Goal: Information Seeking & Learning: Learn about a topic

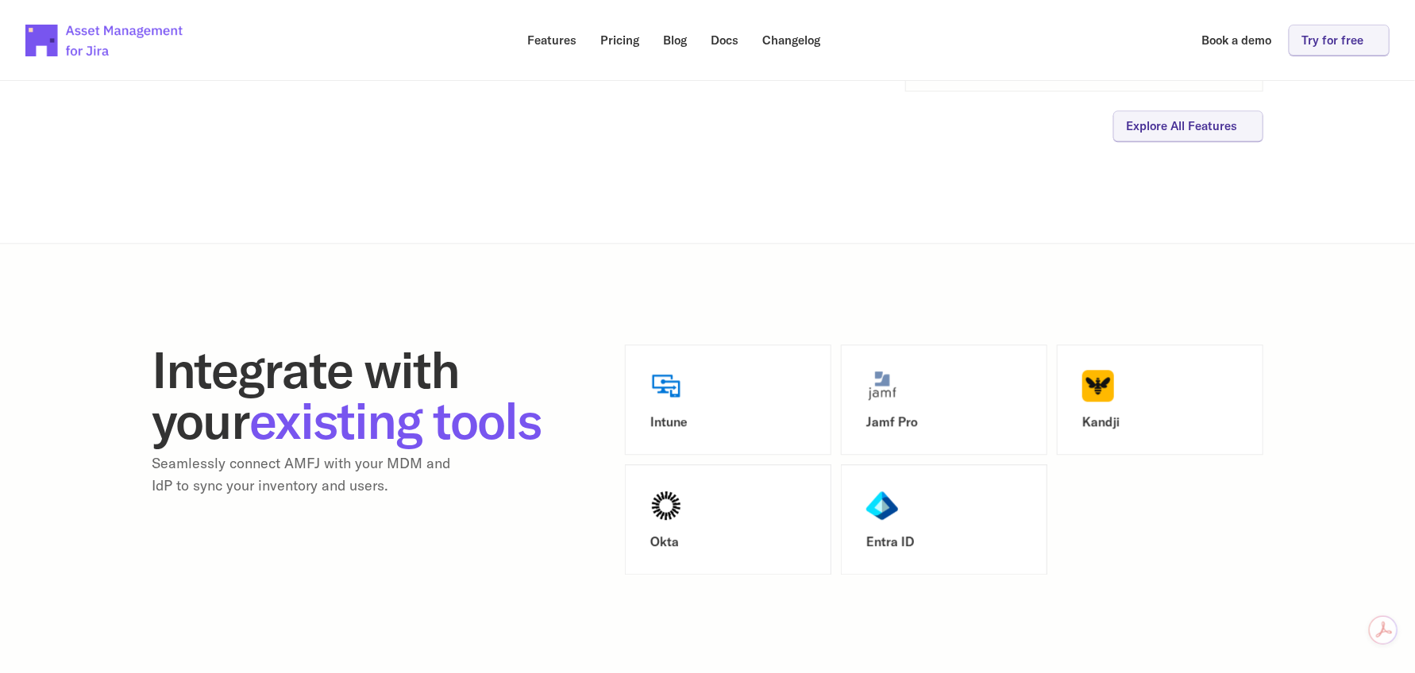
scroll to position [1905, 0]
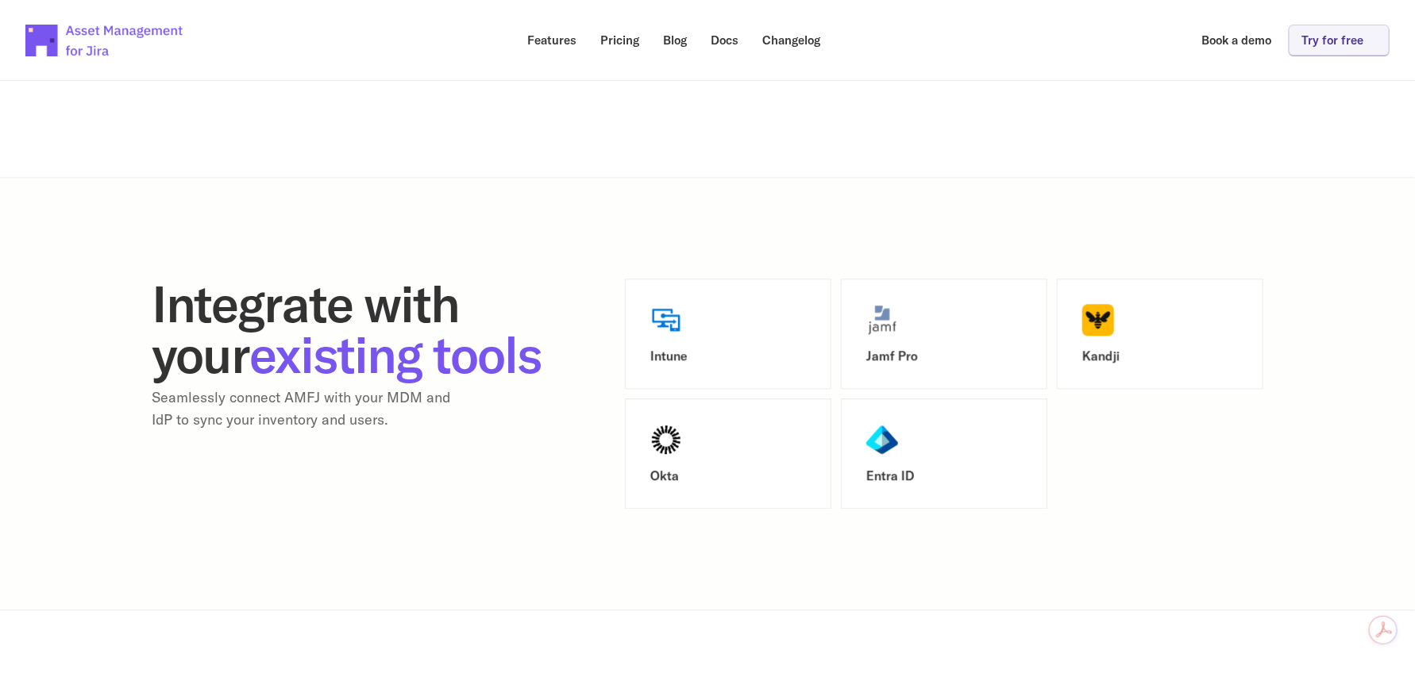
click at [676, 328] on img at bounding box center [666, 320] width 32 height 32
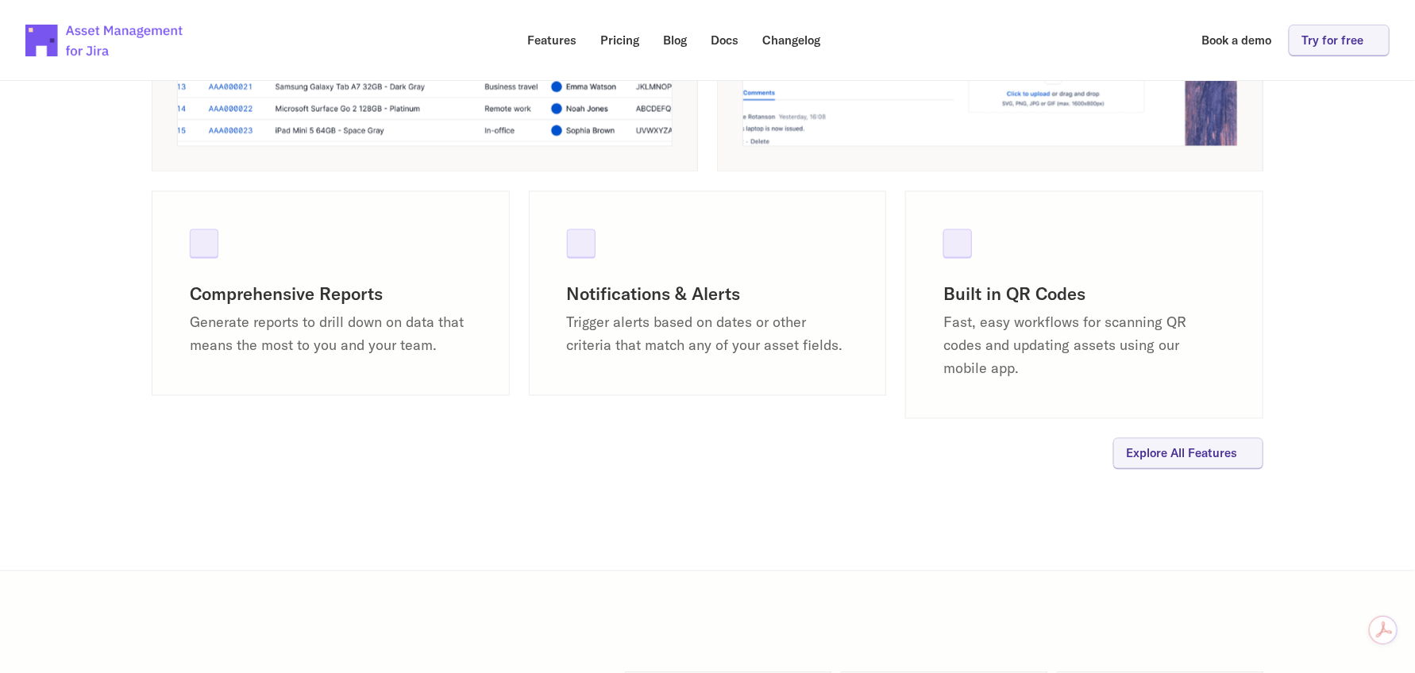
scroll to position [1509, 0]
click at [1176, 455] on p "Explore All Features" at bounding box center [1181, 457] width 111 height 12
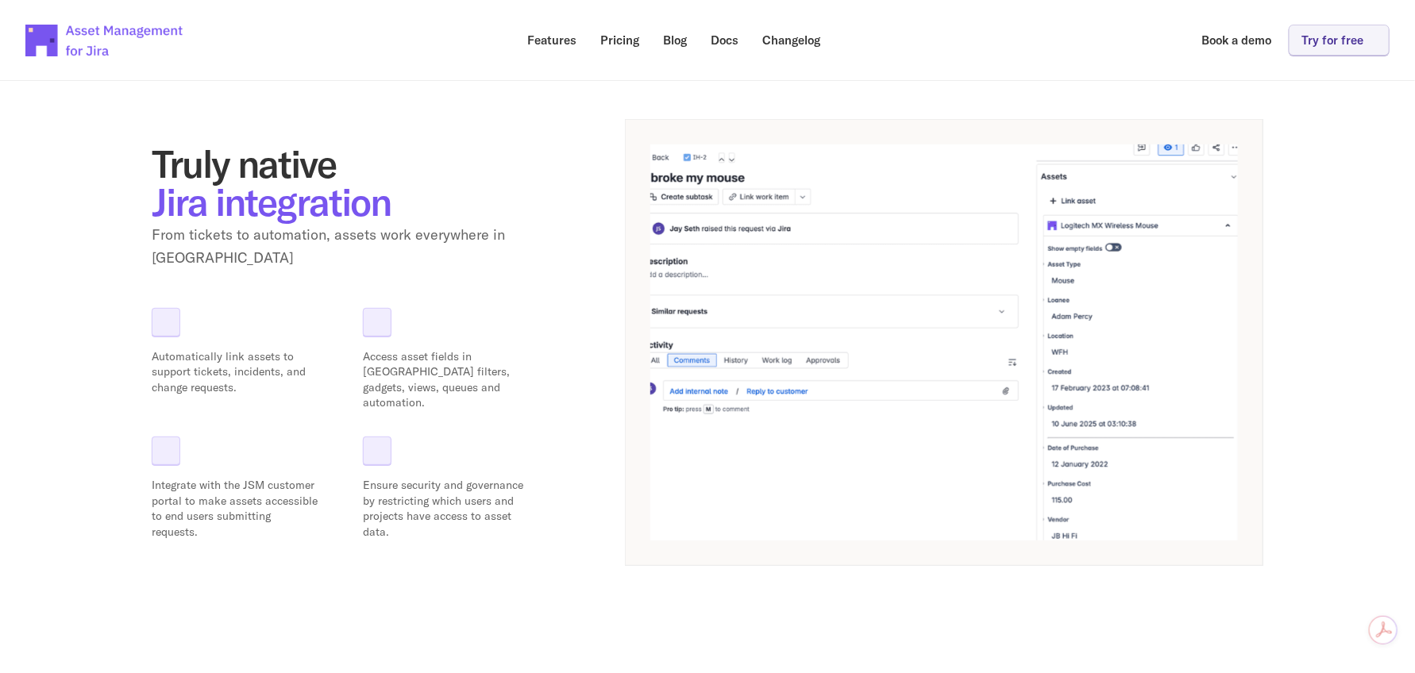
scroll to position [238, 0]
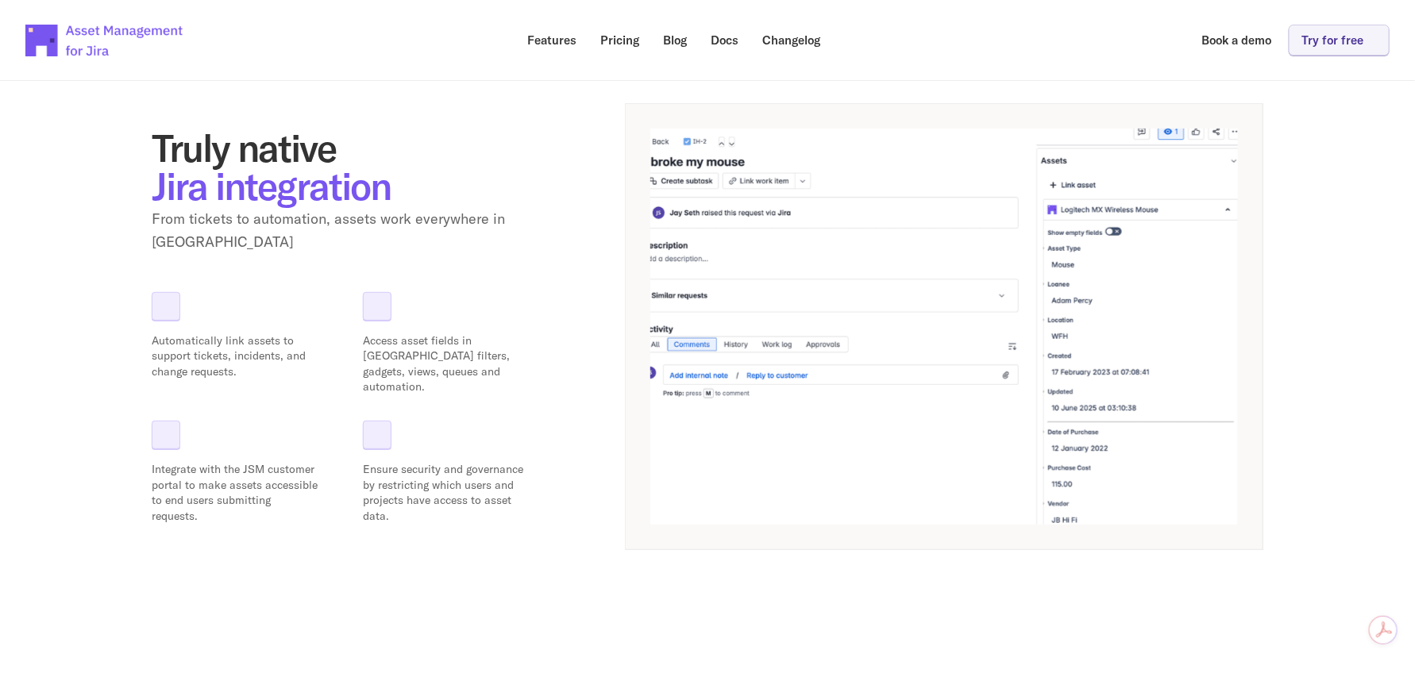
click at [177, 298] on div at bounding box center [166, 306] width 29 height 29
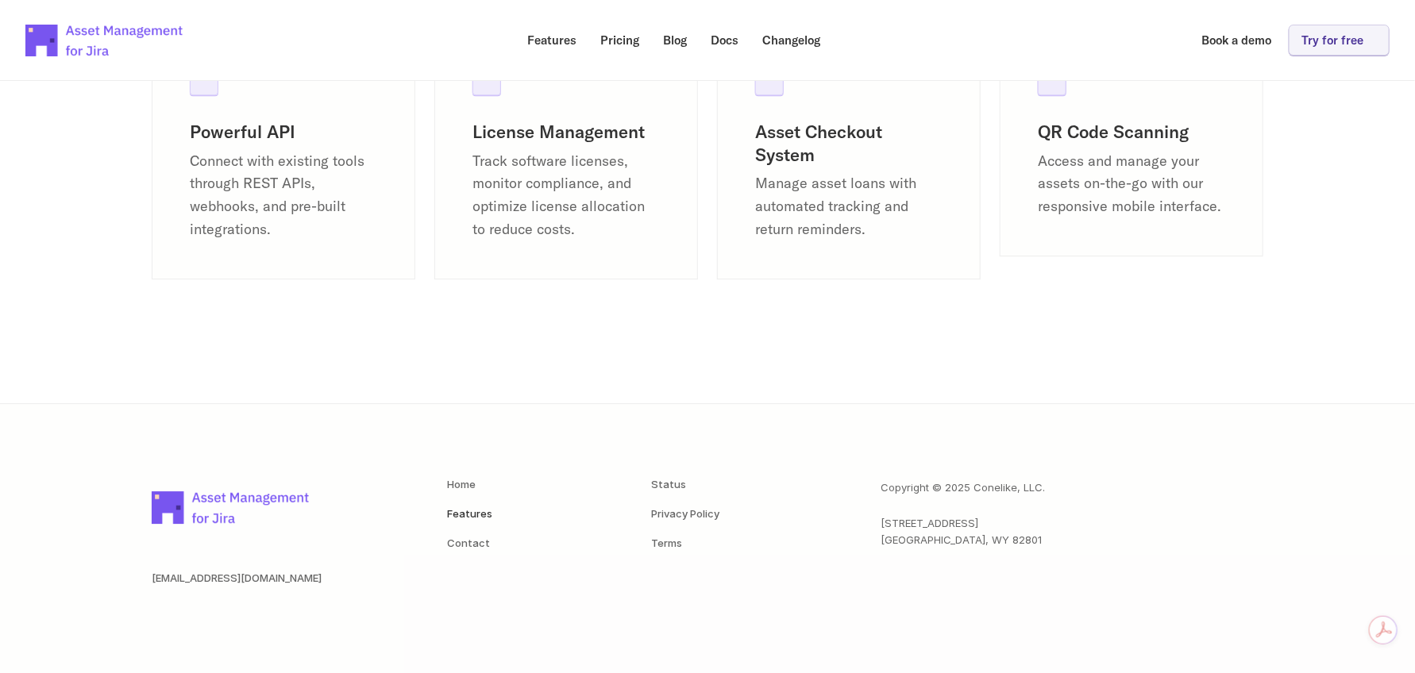
scroll to position [2271, 0]
click at [236, 496] on img at bounding box center [231, 506] width 159 height 56
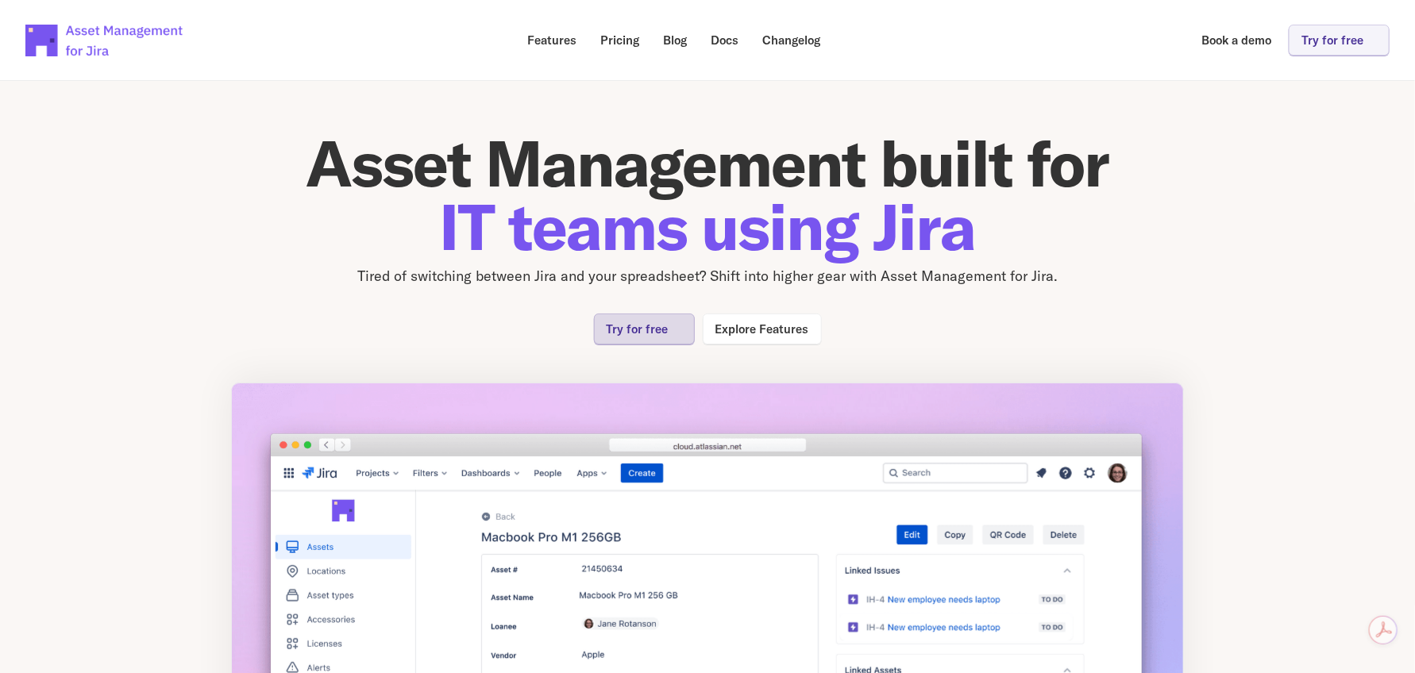
click at [652, 326] on p "Try for free" at bounding box center [638, 329] width 62 height 12
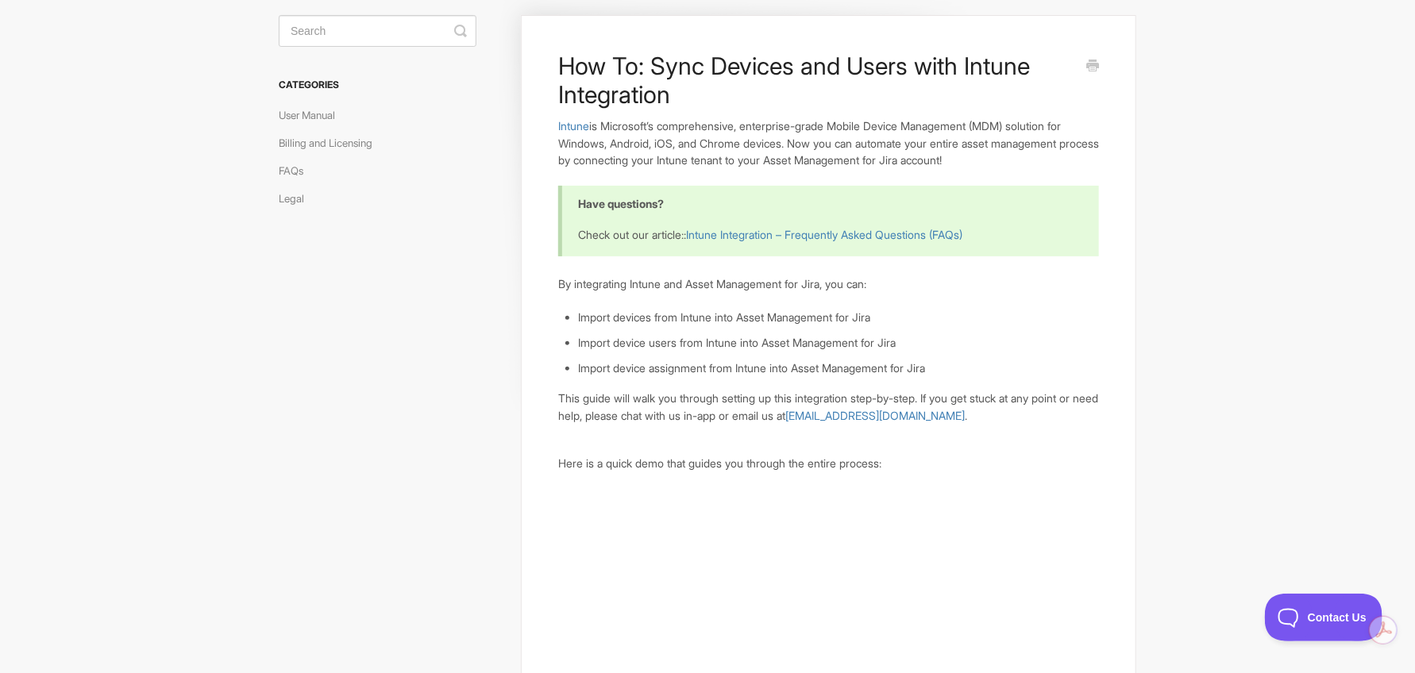
scroll to position [79, 0]
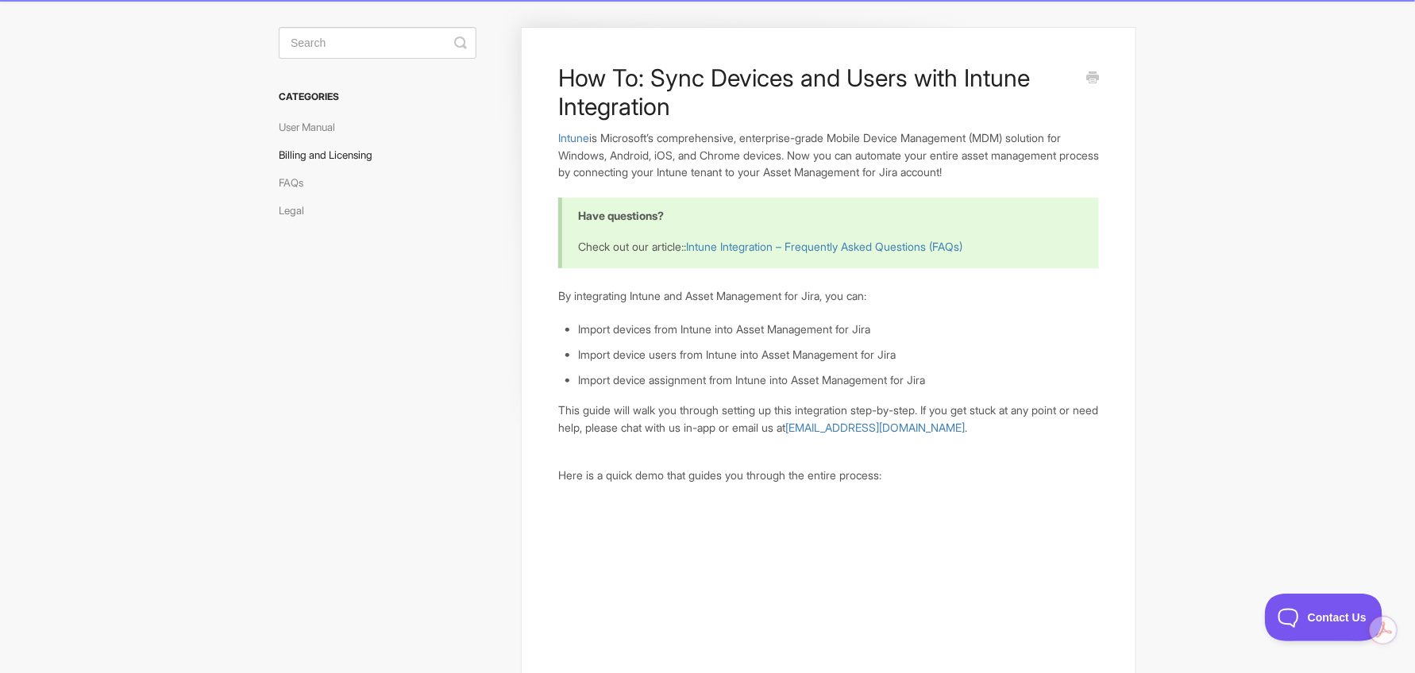
click at [360, 159] on link "Billing and Licensing" at bounding box center [332, 154] width 106 height 25
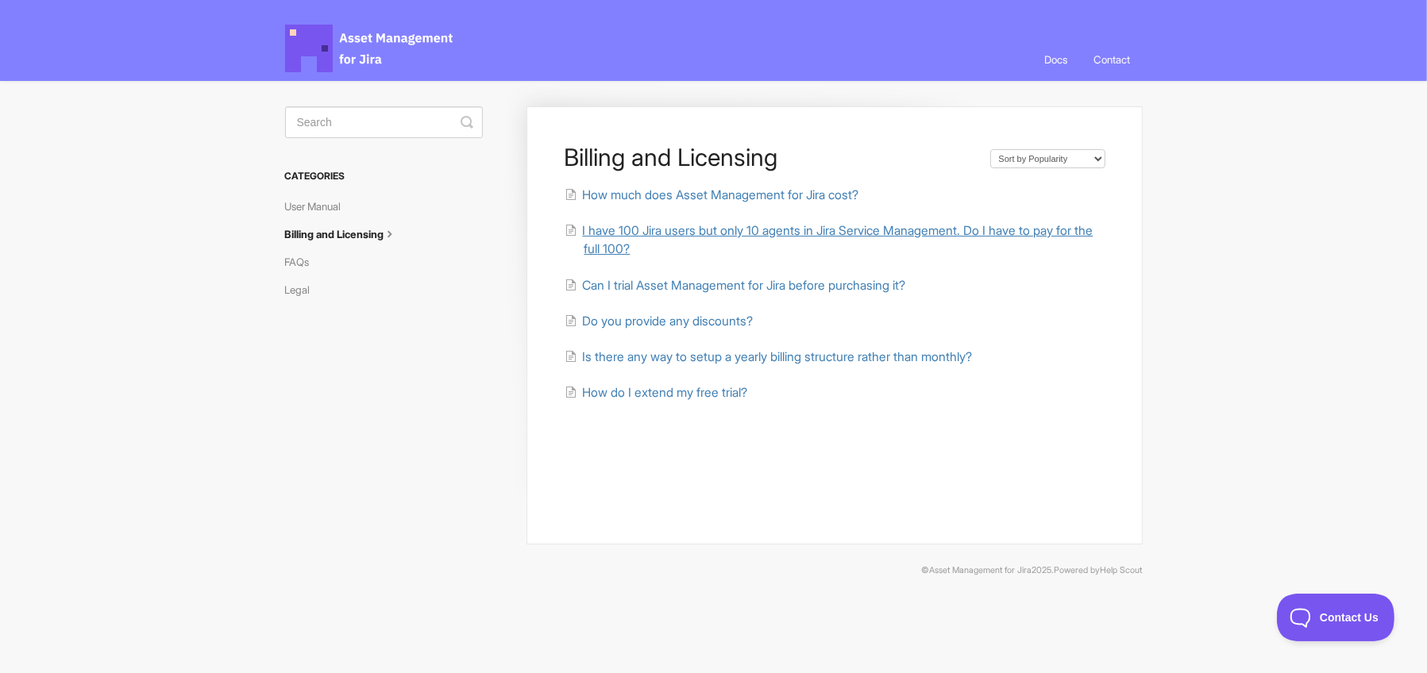
click at [621, 232] on span "I have 100 Jira users but only 10 agents in Jira Service Management. Do I have …" at bounding box center [837, 239] width 511 height 33
